Goal: Task Accomplishment & Management: Manage account settings

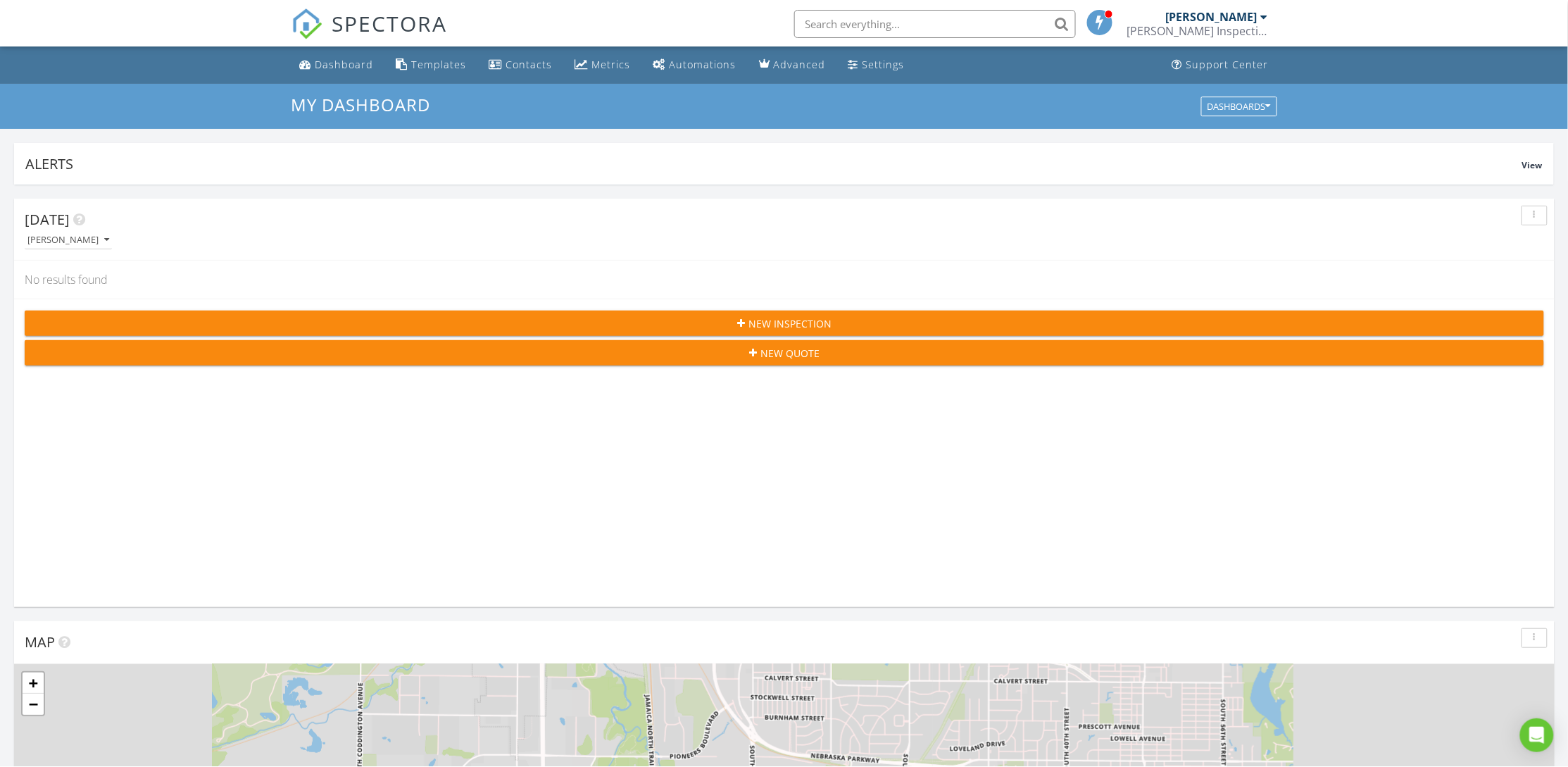
scroll to position [2441, 1601]
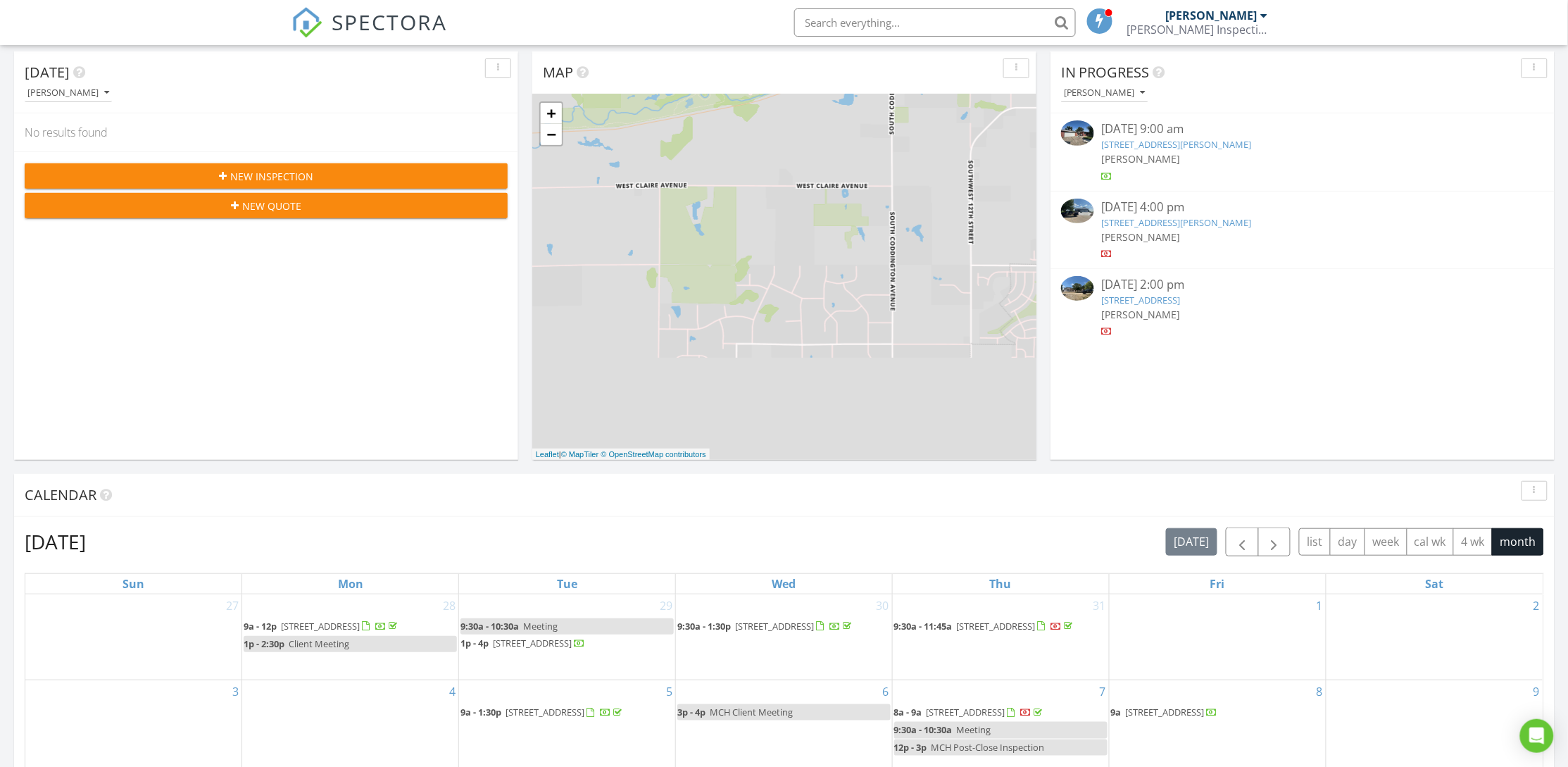
scroll to position [528, 0]
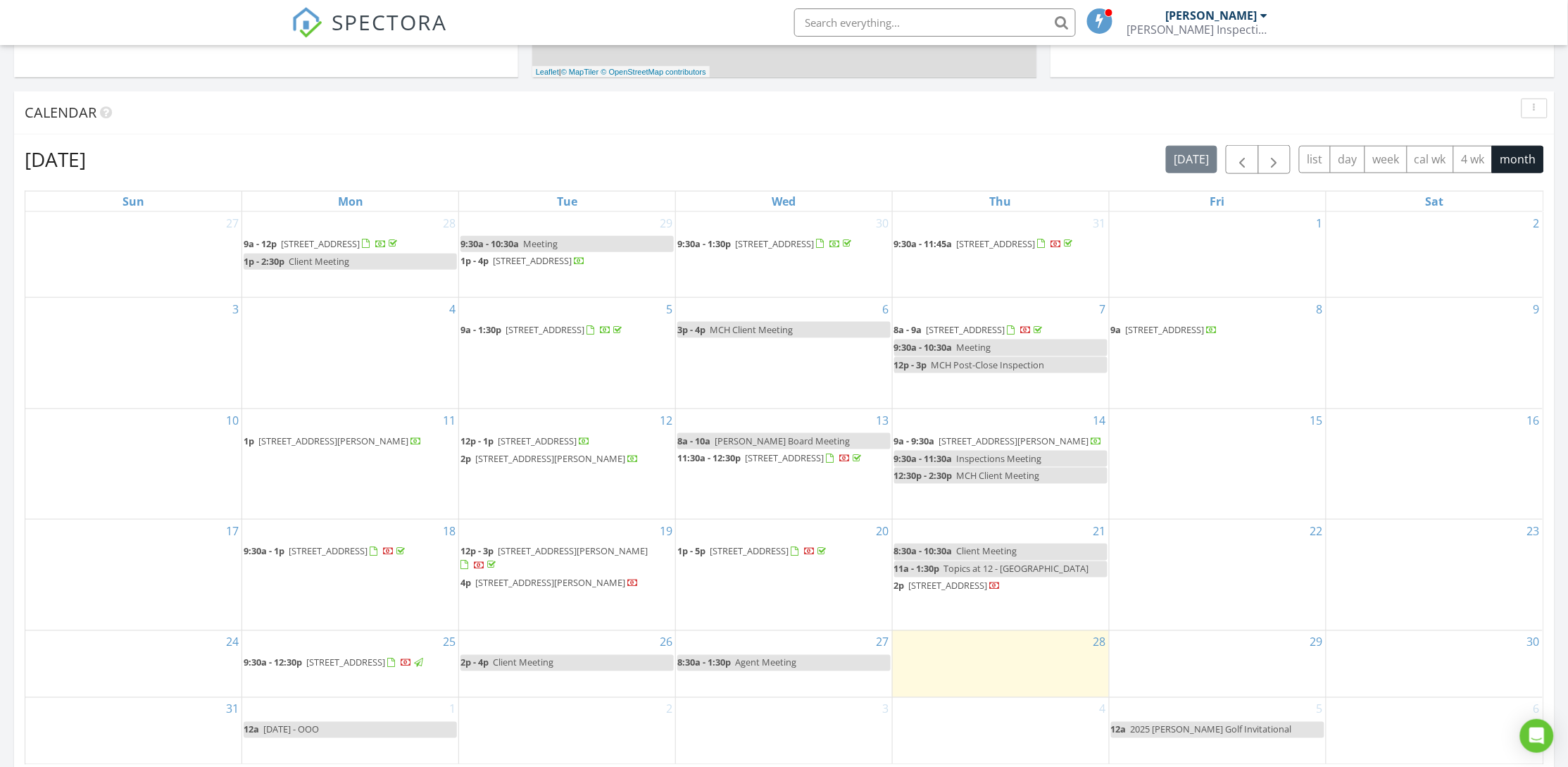
click at [788, 545] on span "[STREET_ADDRESS]" at bounding box center [749, 551] width 79 height 13
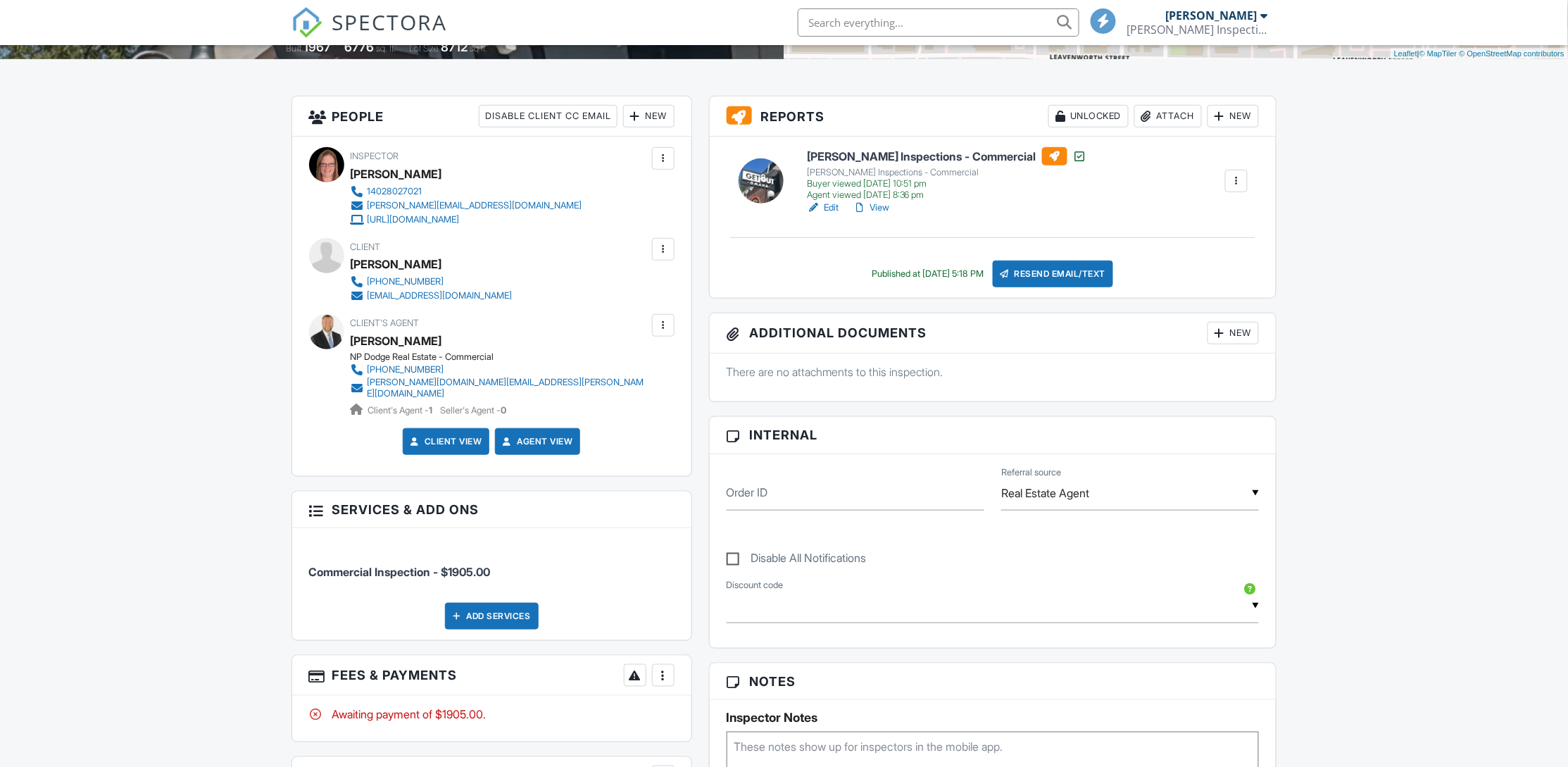
scroll to position [317, 0]
click at [929, 158] on h6 "Murray Inspections - Commercial" at bounding box center [947, 157] width 280 height 19
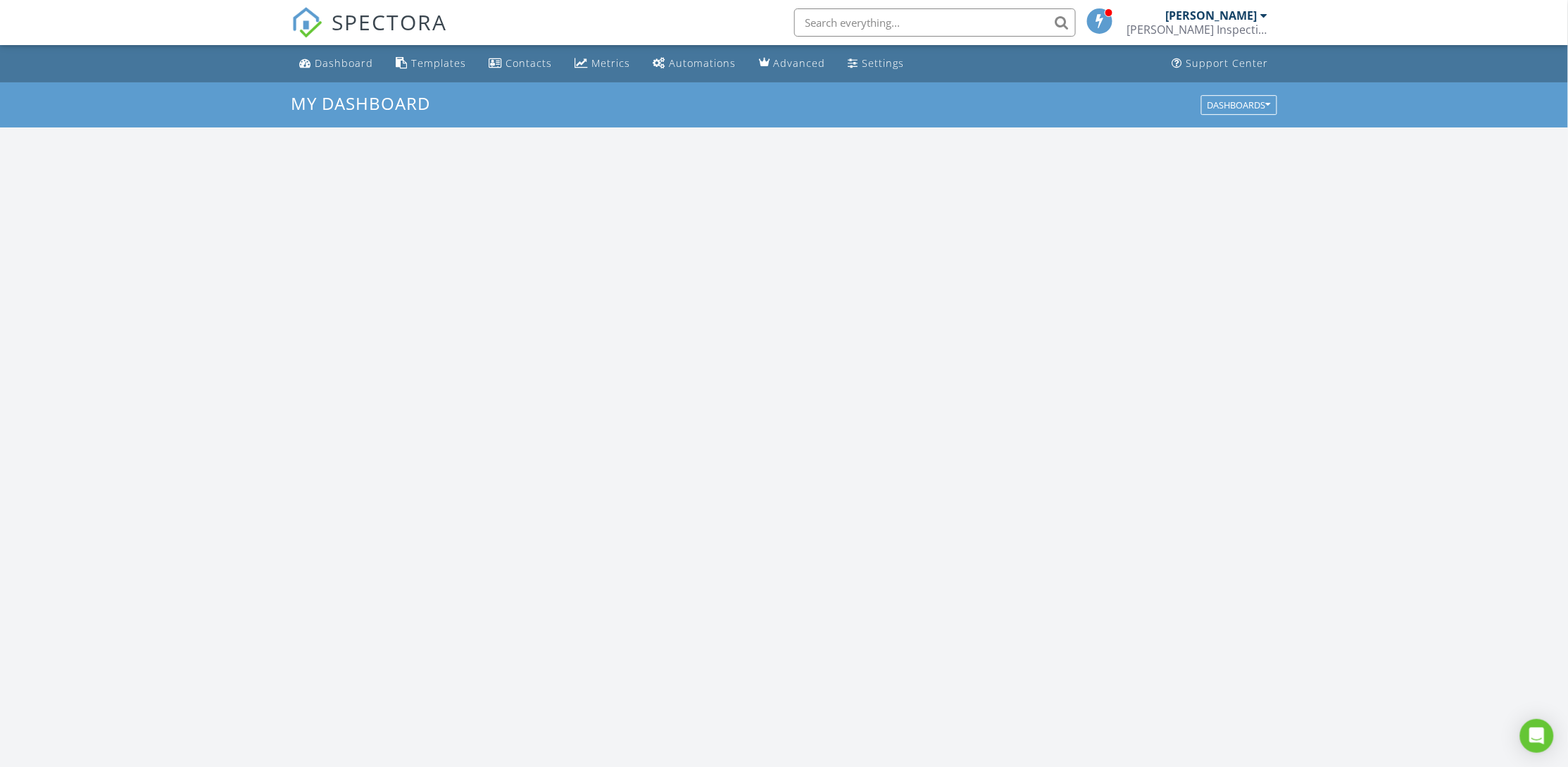
scroll to position [1314, 1601]
